Goal: Information Seeking & Learning: Check status

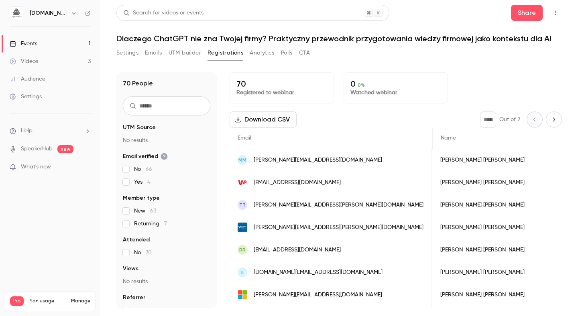
scroll to position [0, 108]
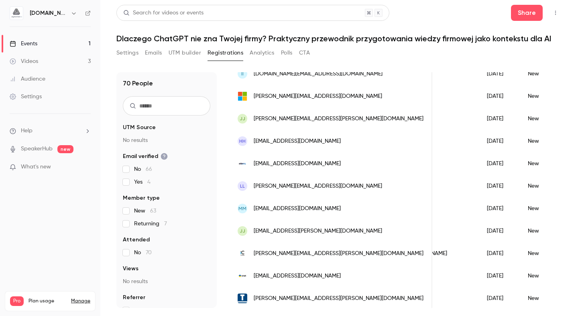
click at [28, 47] on div "Events" at bounding box center [24, 44] width 28 height 8
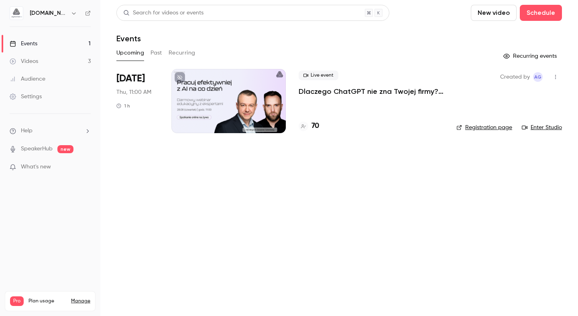
click at [318, 129] on h4 "70" at bounding box center [316, 126] width 8 height 11
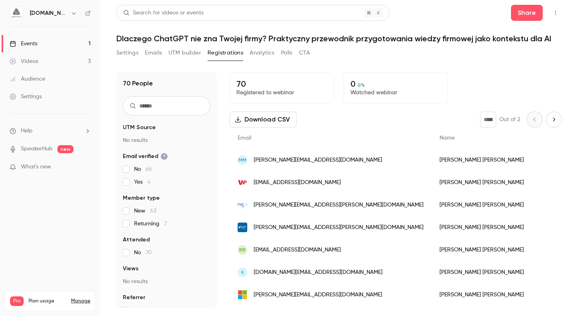
click at [32, 41] on div "Events" at bounding box center [24, 44] width 28 height 8
